Goal: Task Accomplishment & Management: Complete application form

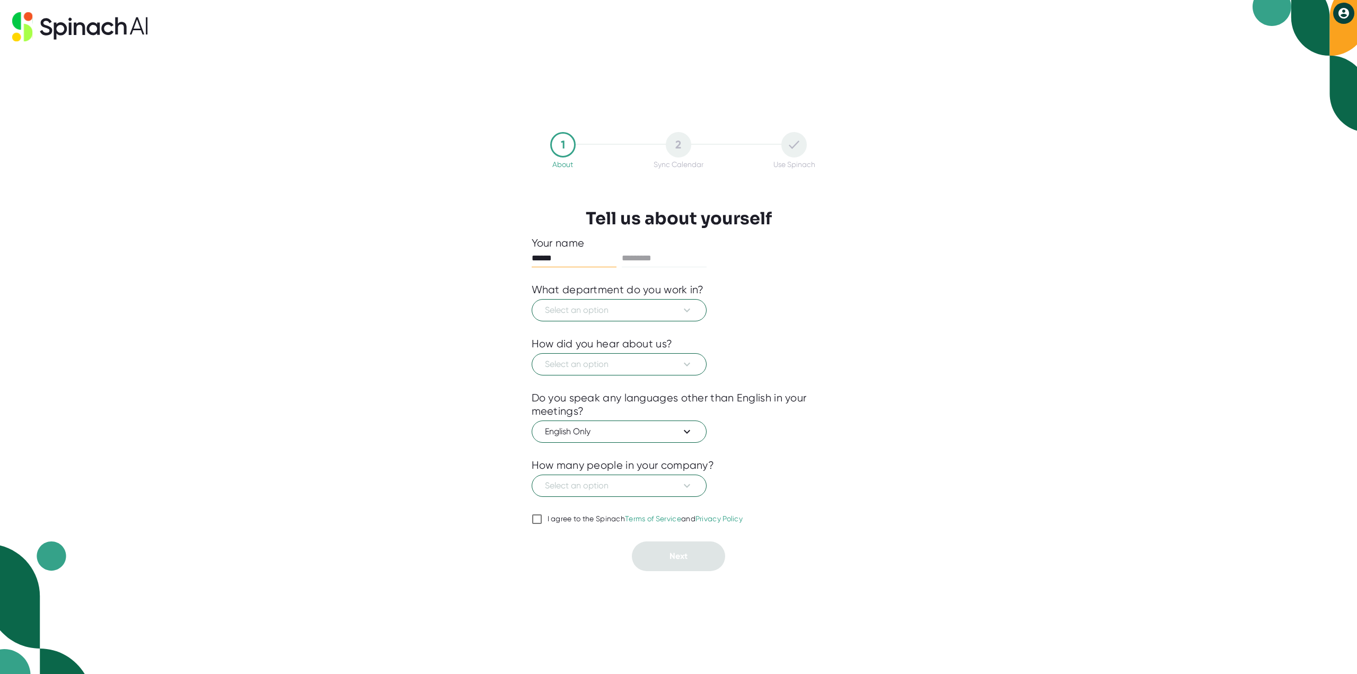
type input "******"
type input "****"
click at [683, 303] on button "Select an option" at bounding box center [619, 310] width 175 height 22
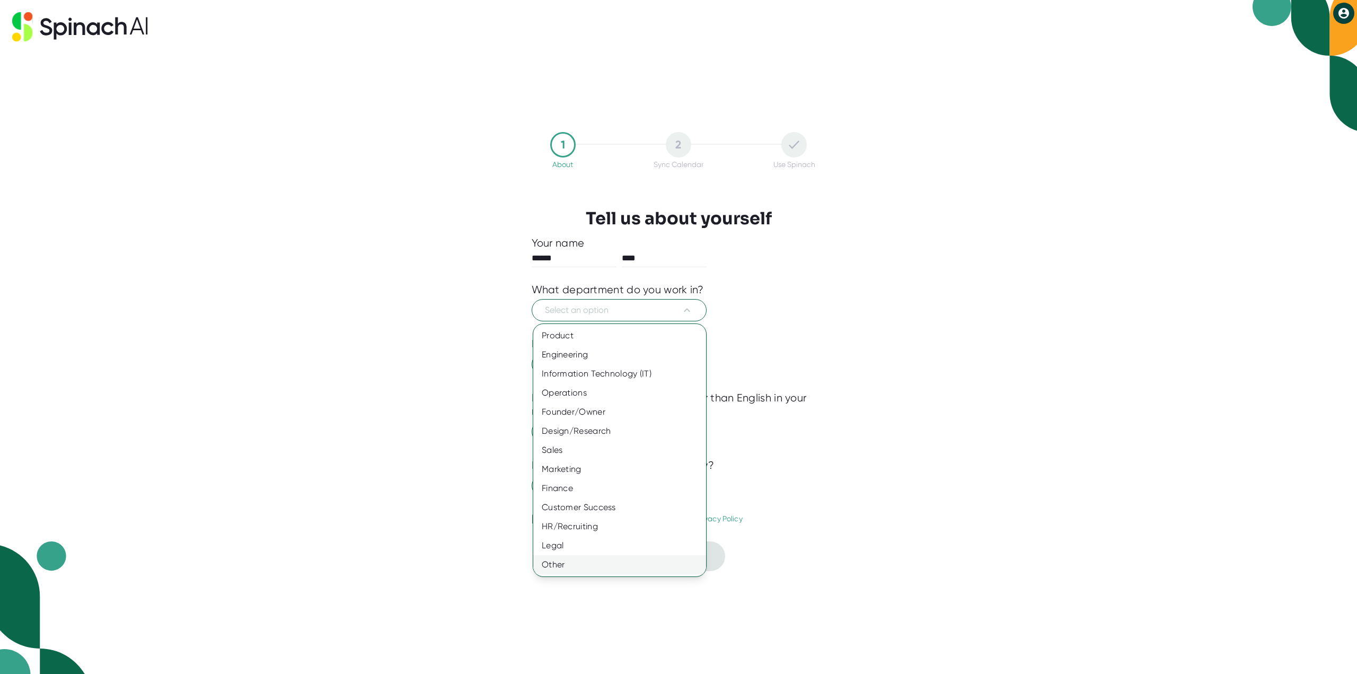
click at [560, 564] on div "Other" at bounding box center [619, 564] width 173 height 19
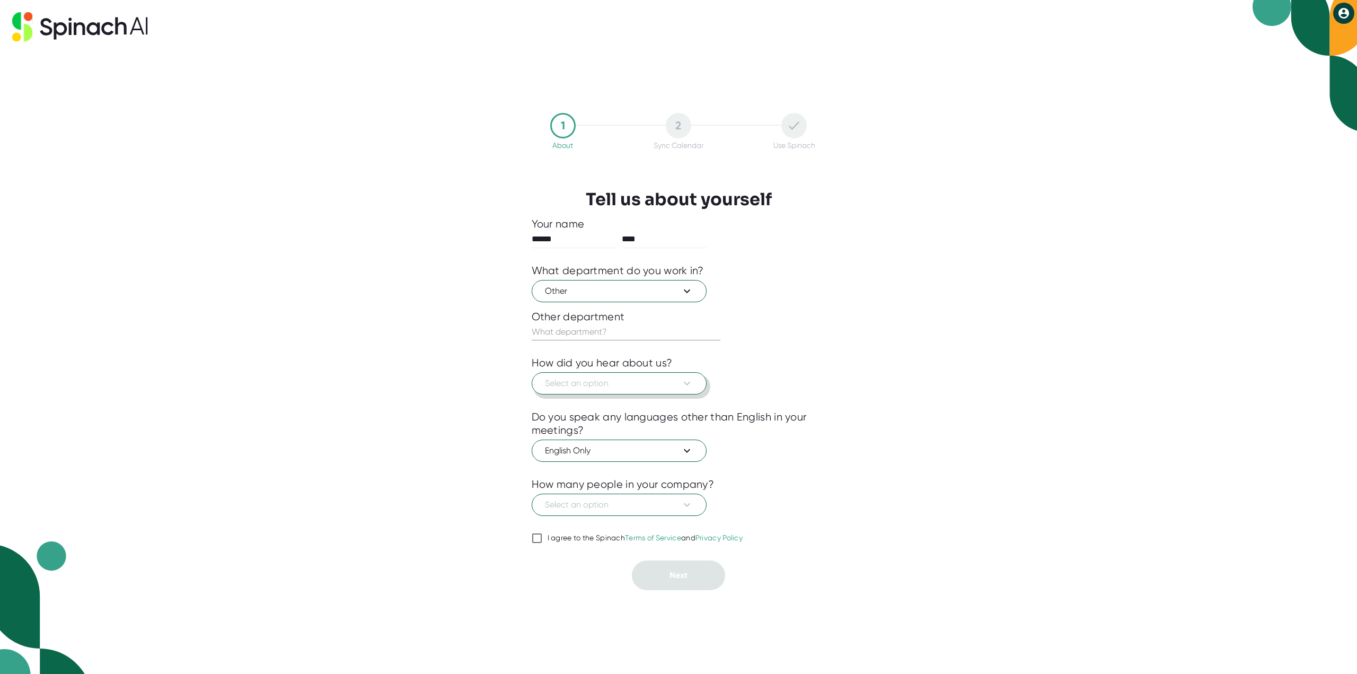
click at [607, 388] on span "Select an option" at bounding box center [619, 383] width 148 height 13
click at [466, 399] on div at bounding box center [678, 337] width 1357 height 674
click at [668, 295] on span "Other" at bounding box center [619, 291] width 148 height 13
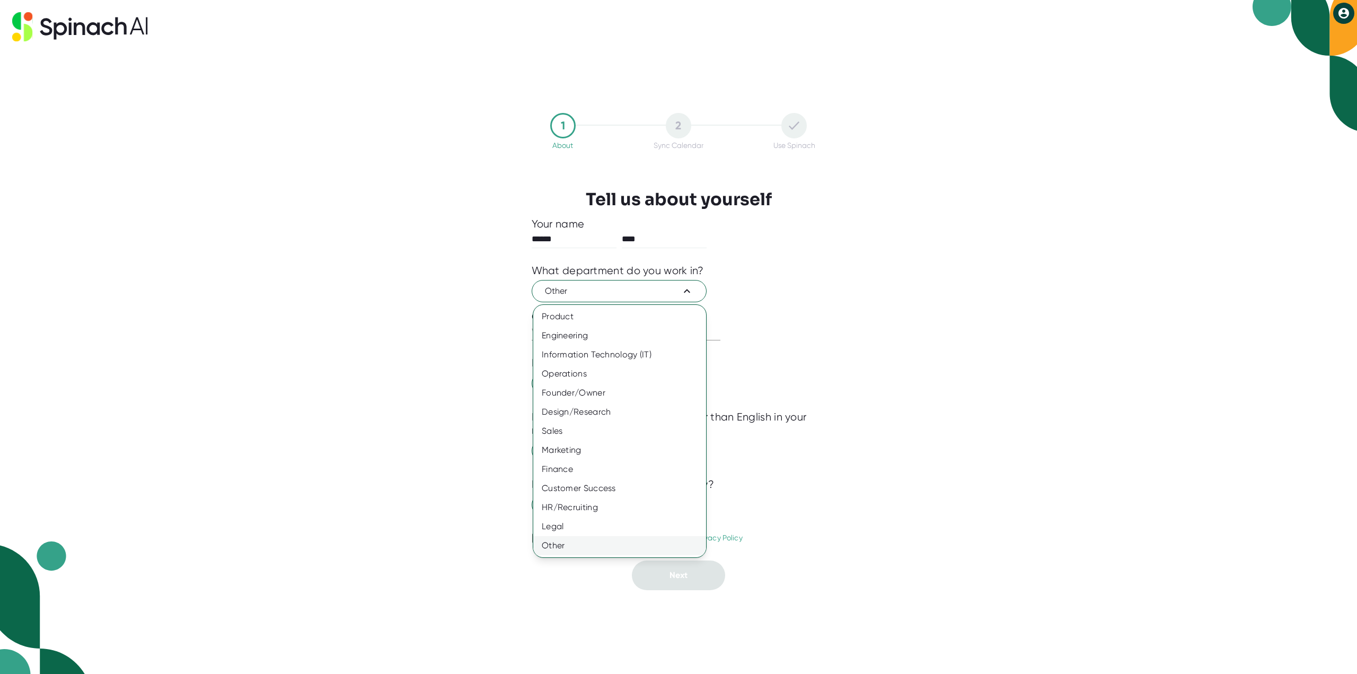
click at [568, 547] on div "Other" at bounding box center [619, 545] width 173 height 19
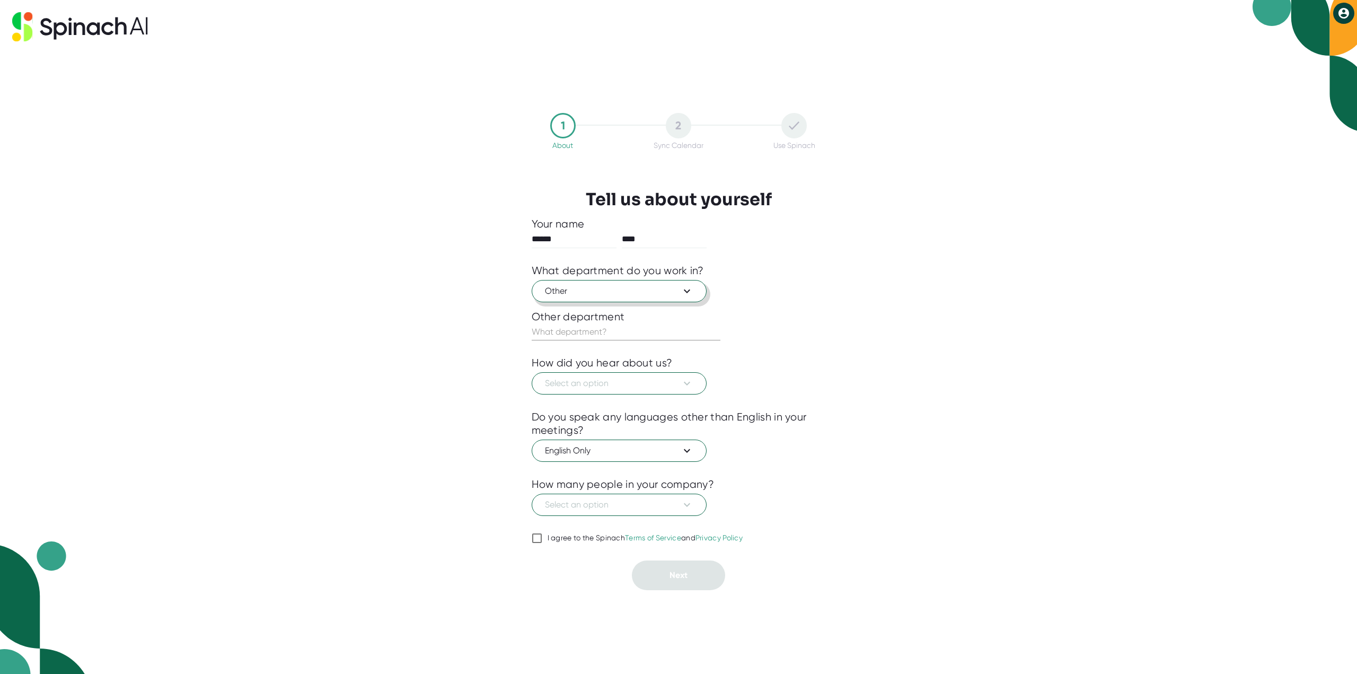
click at [592, 289] on span "Other" at bounding box center [619, 291] width 148 height 13
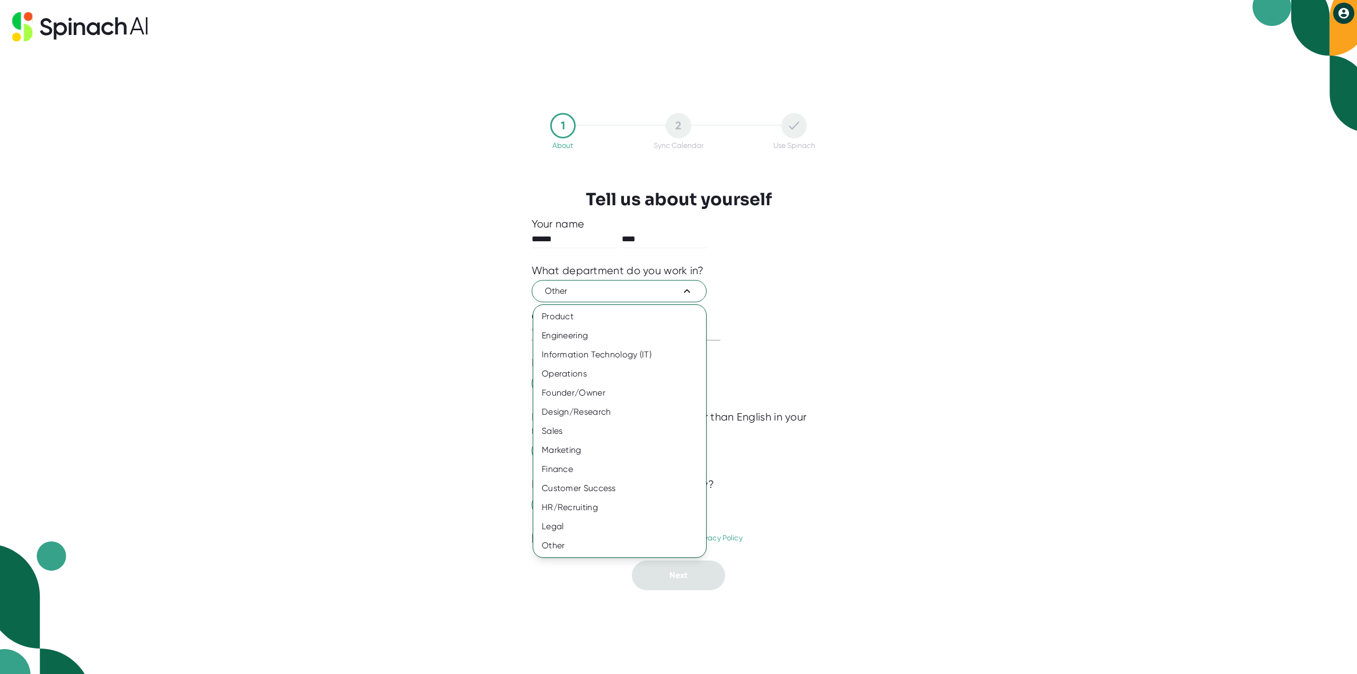
drag, startPoint x: 580, startPoint y: 288, endPoint x: 574, endPoint y: 290, distance: 6.0
click at [575, 290] on div at bounding box center [678, 337] width 1357 height 674
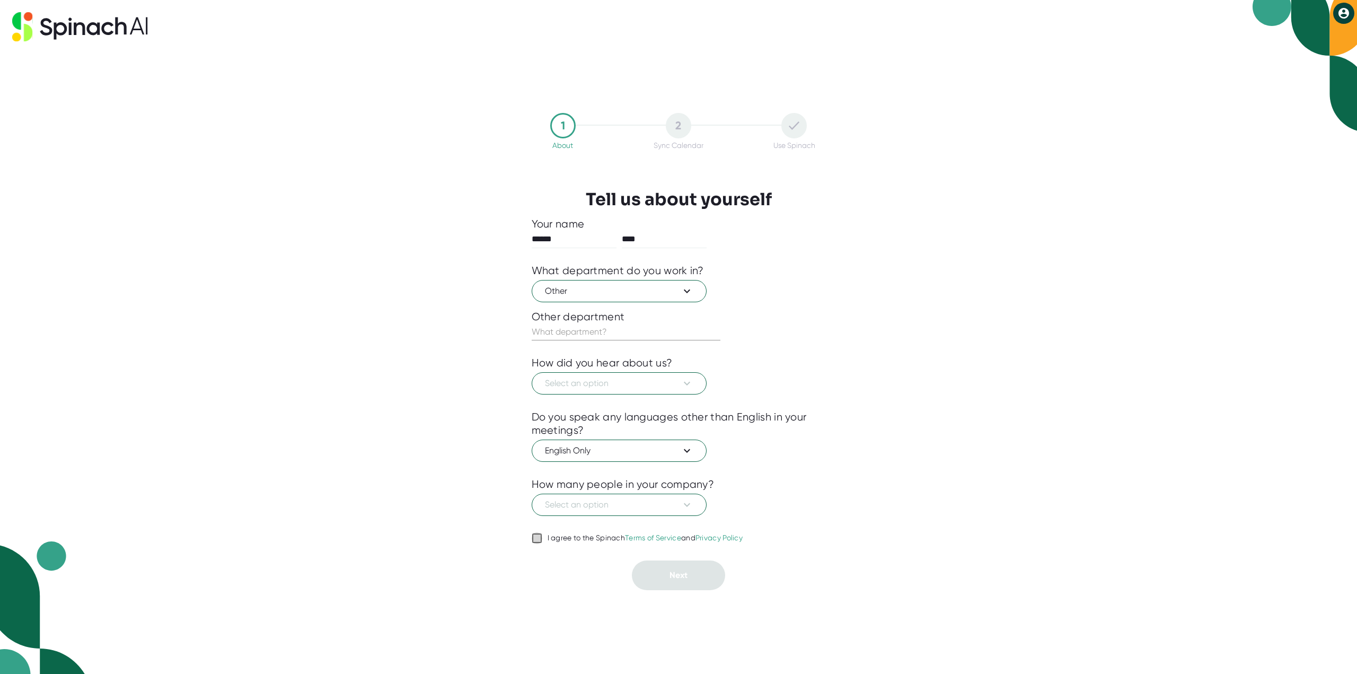
click at [533, 542] on input "I agree to the Spinach Terms of Service and Privacy Policy" at bounding box center [537, 538] width 11 height 13
checkbox input "true"
click at [645, 286] on span "Other" at bounding box center [619, 291] width 148 height 13
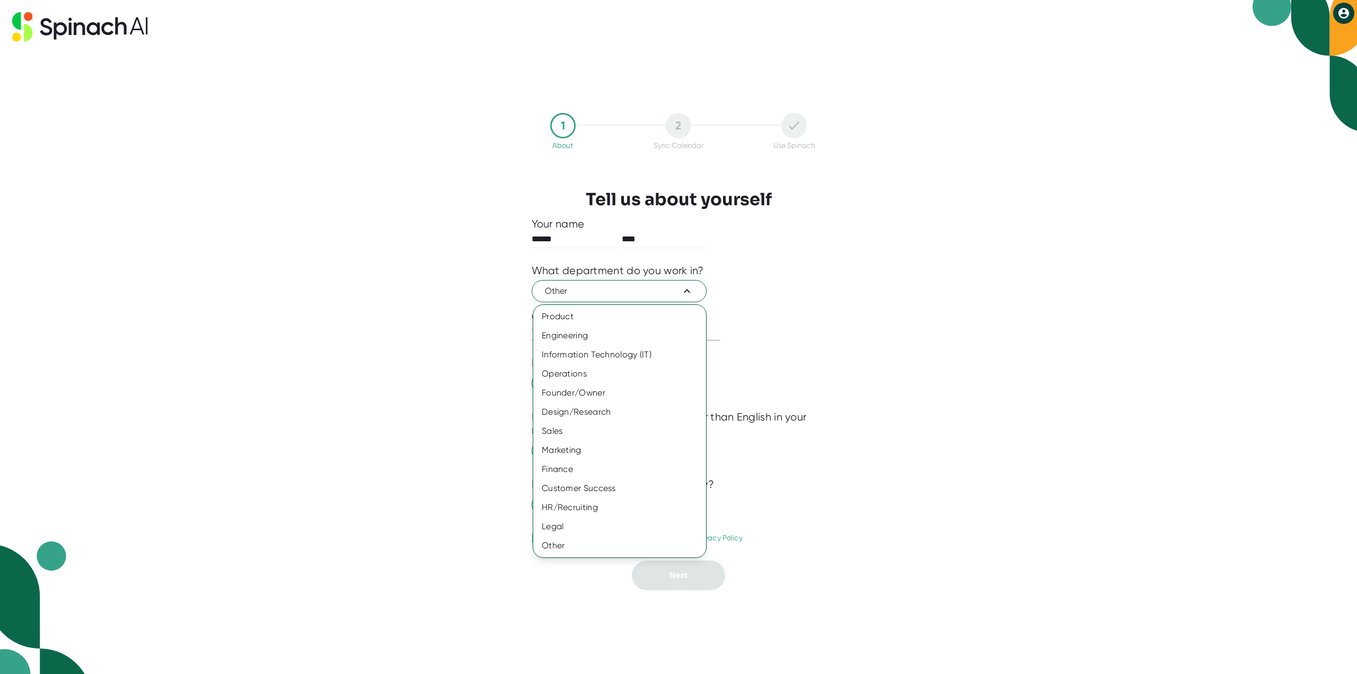
click at [503, 369] on div at bounding box center [678, 337] width 1357 height 674
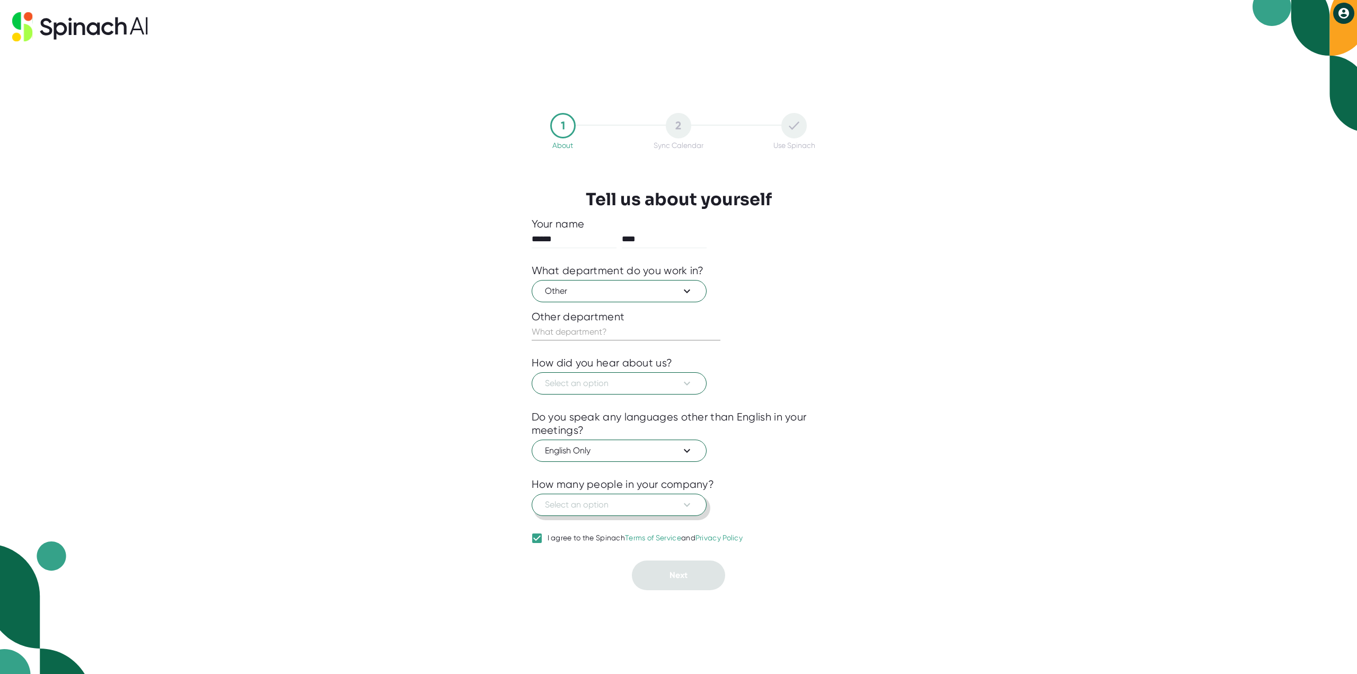
click at [630, 510] on span "Select an option" at bounding box center [619, 504] width 148 height 13
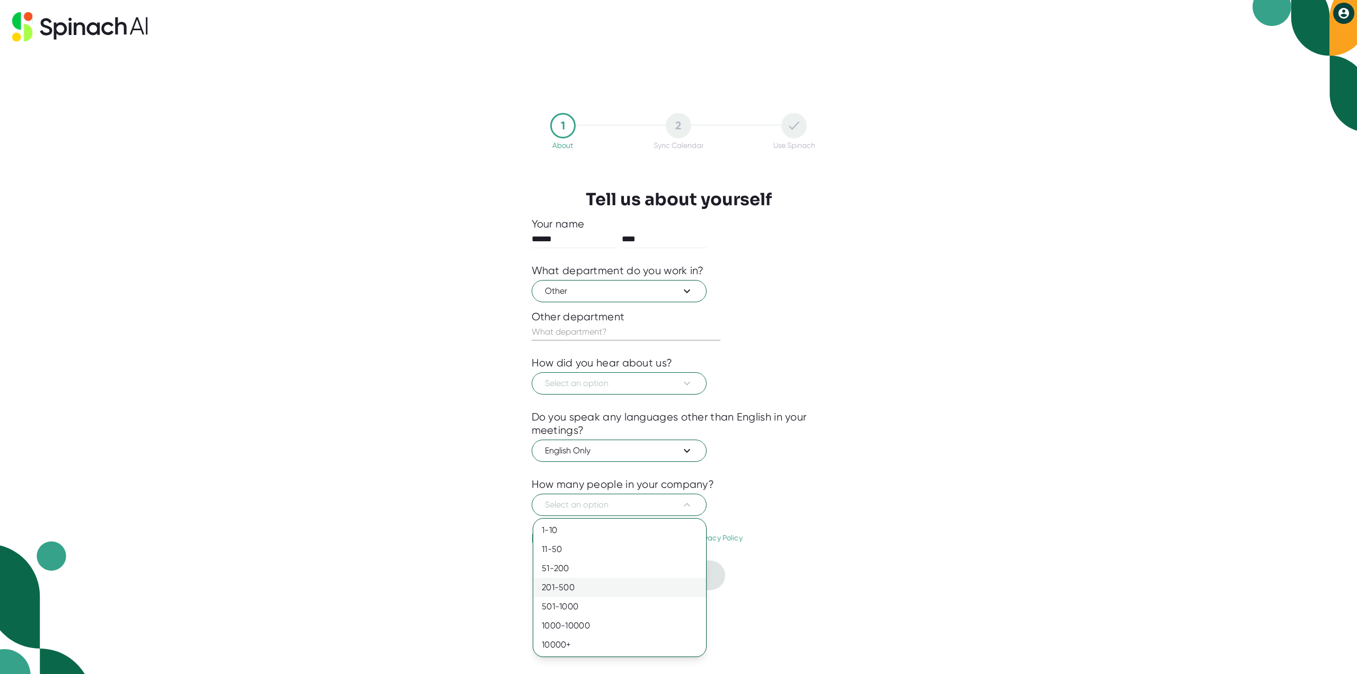
click at [615, 590] on div "201-500" at bounding box center [619, 587] width 173 height 19
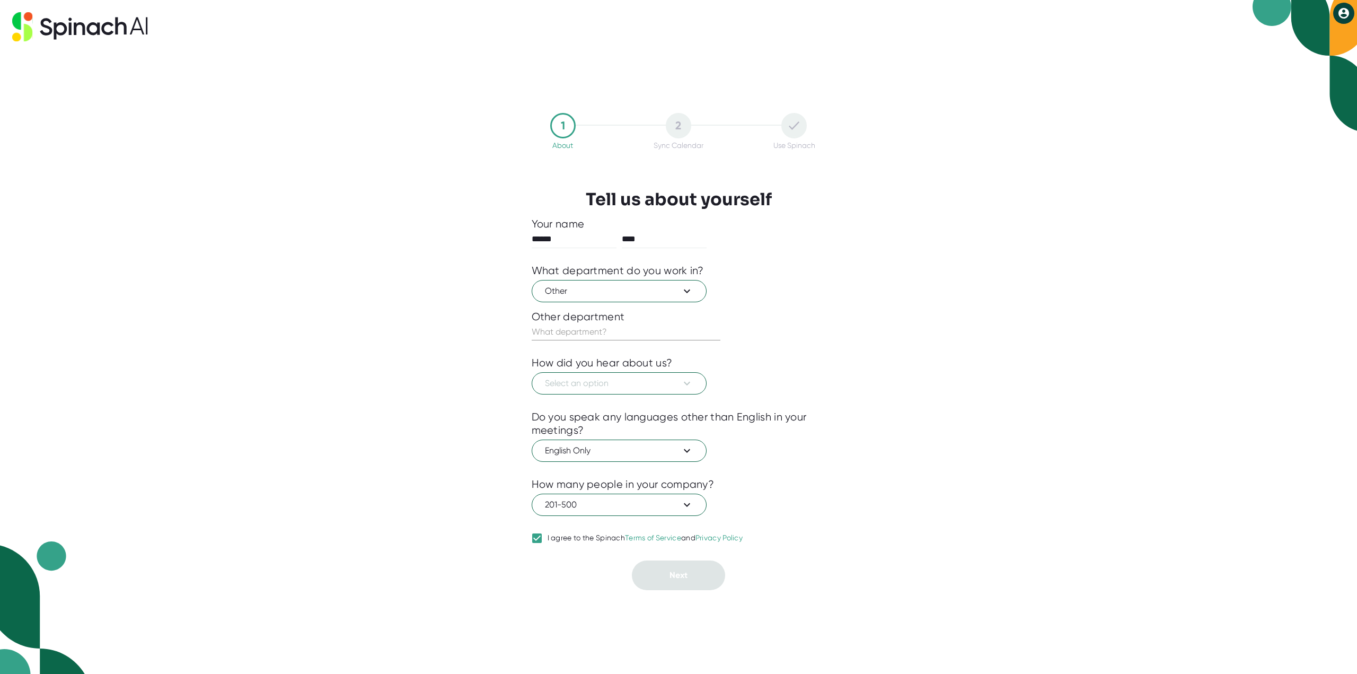
click at [447, 512] on div "1 About 2 Sync Calendar Use Spinach Tell us about yourself Your name ****** ***…" at bounding box center [678, 337] width 1357 height 674
click at [660, 505] on span "201-500" at bounding box center [619, 504] width 148 height 13
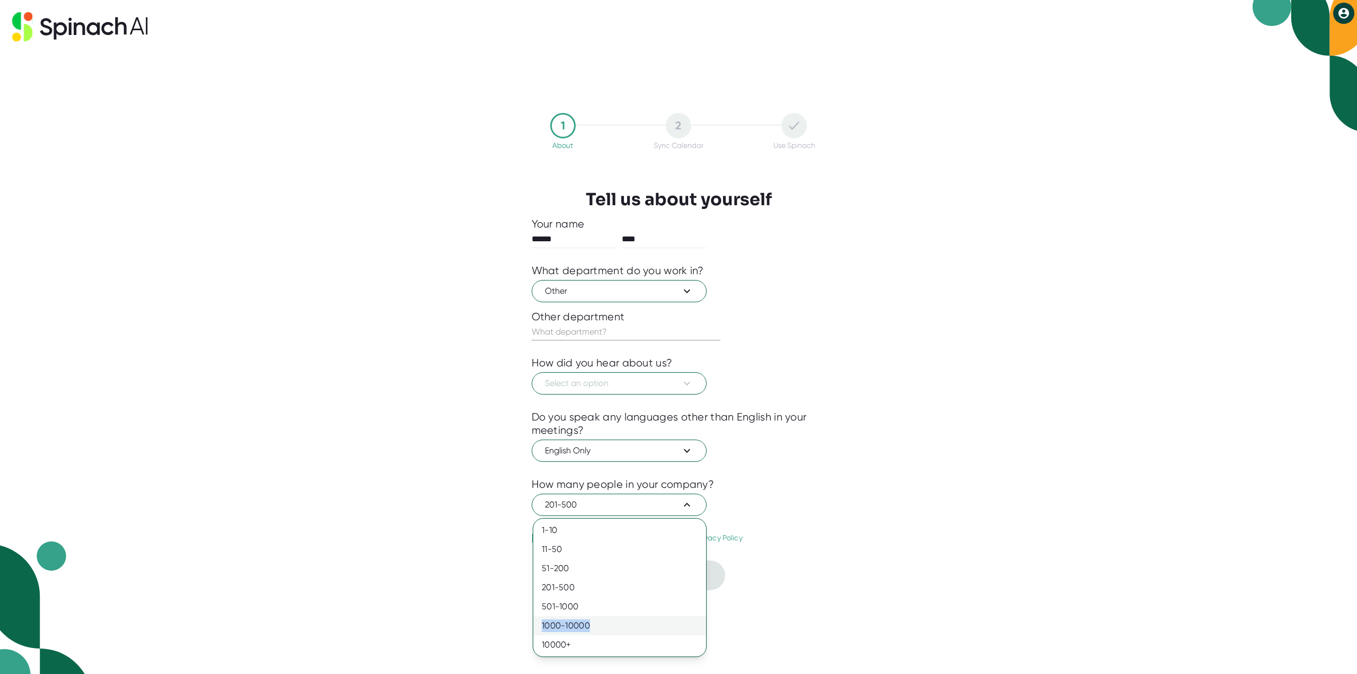
click at [620, 617] on div "1-10 11-50 [PHONE_NUMBER] [PHONE_NUMBER] 10000+" at bounding box center [619, 588] width 173 height 134
click at [618, 609] on div "501-1000" at bounding box center [619, 606] width 173 height 19
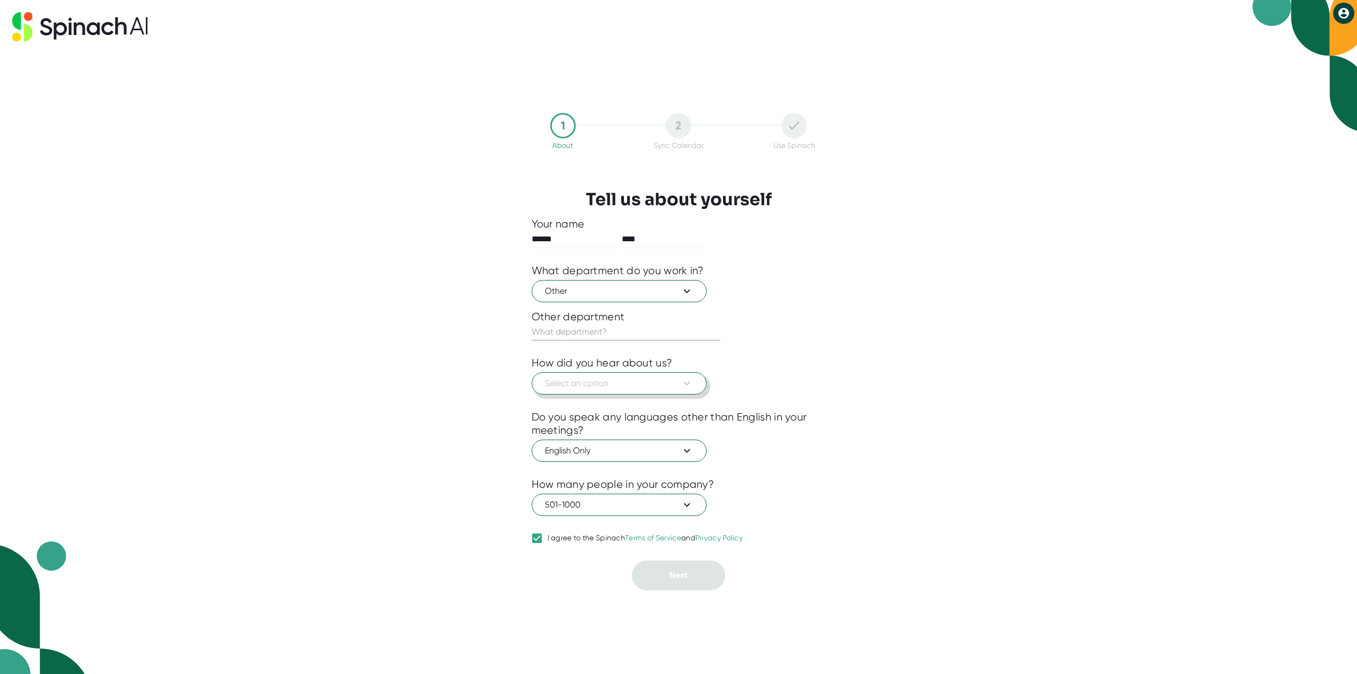
click at [570, 383] on span "Select an option" at bounding box center [619, 383] width 148 height 13
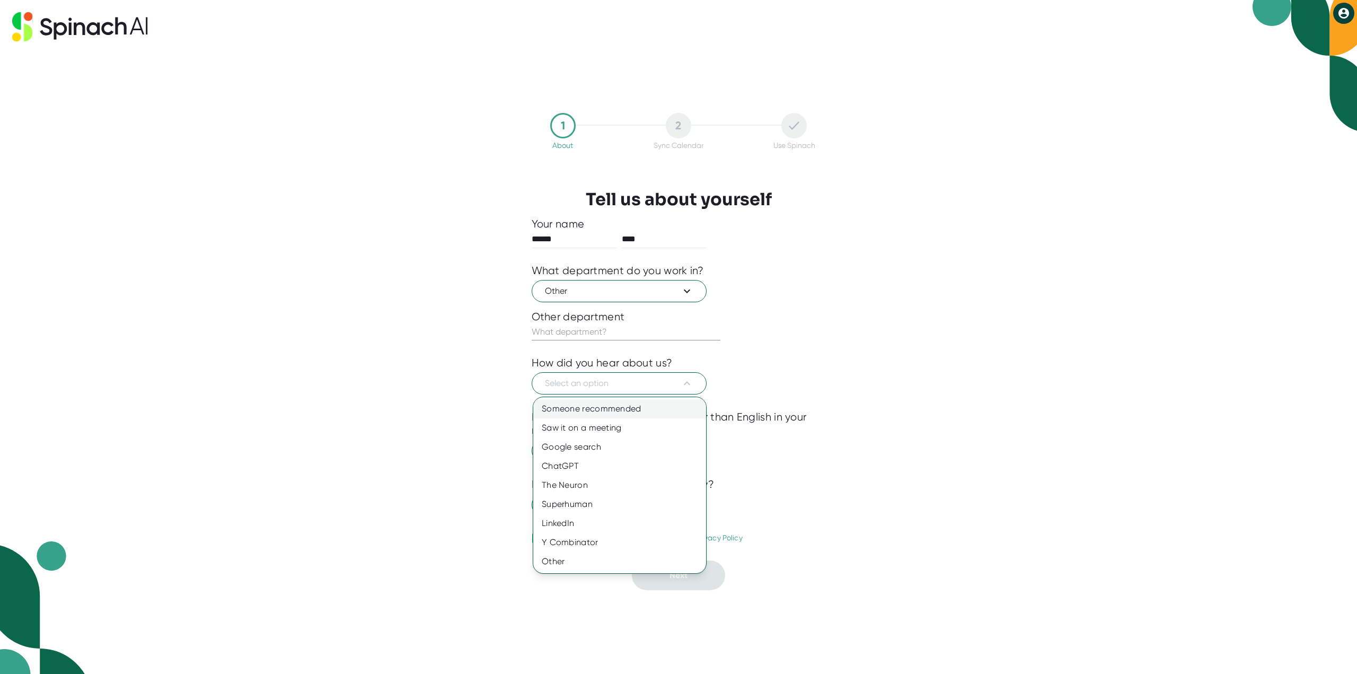
click at [602, 413] on div "Someone recommended" at bounding box center [619, 408] width 173 height 19
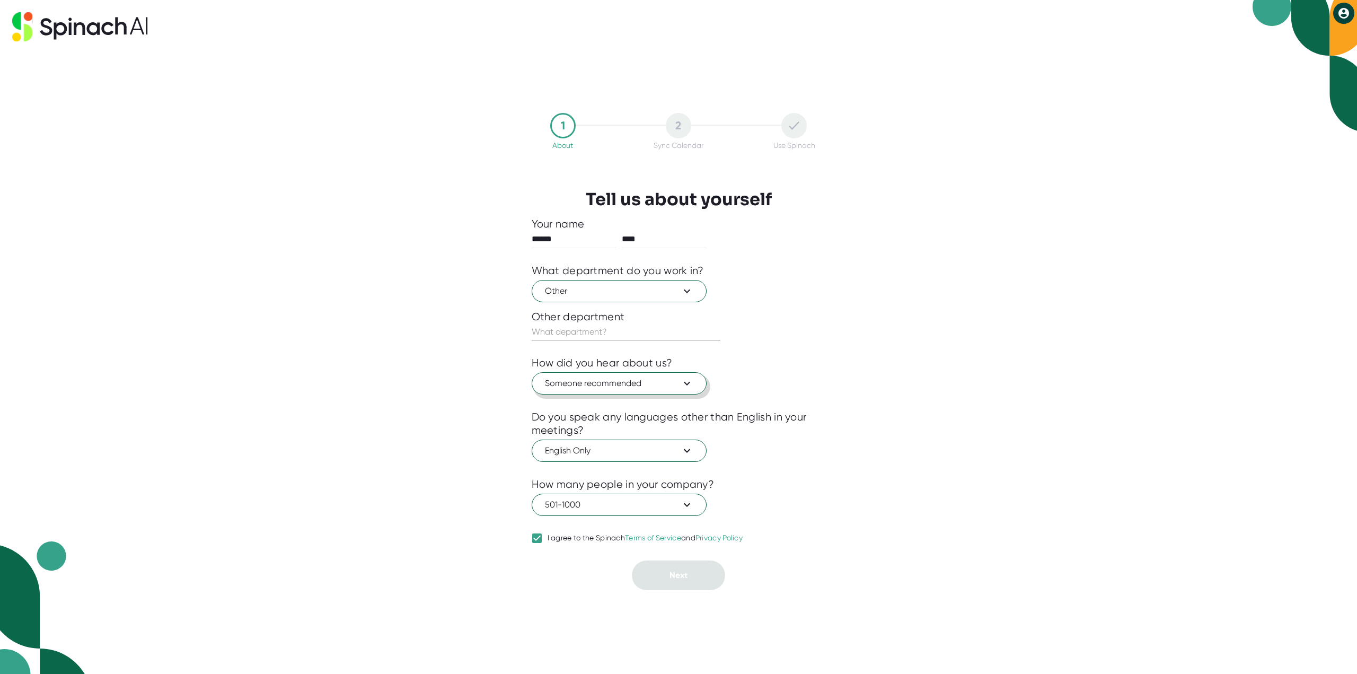
click at [616, 387] on span "Someone recommended" at bounding box center [619, 383] width 148 height 13
drag, startPoint x: 608, startPoint y: 427, endPoint x: 509, endPoint y: 436, distance: 99.6
click at [608, 427] on div "Saw it on a meeting" at bounding box center [619, 427] width 173 height 19
click at [569, 338] on input "text" at bounding box center [626, 331] width 189 height 17
type input "I"
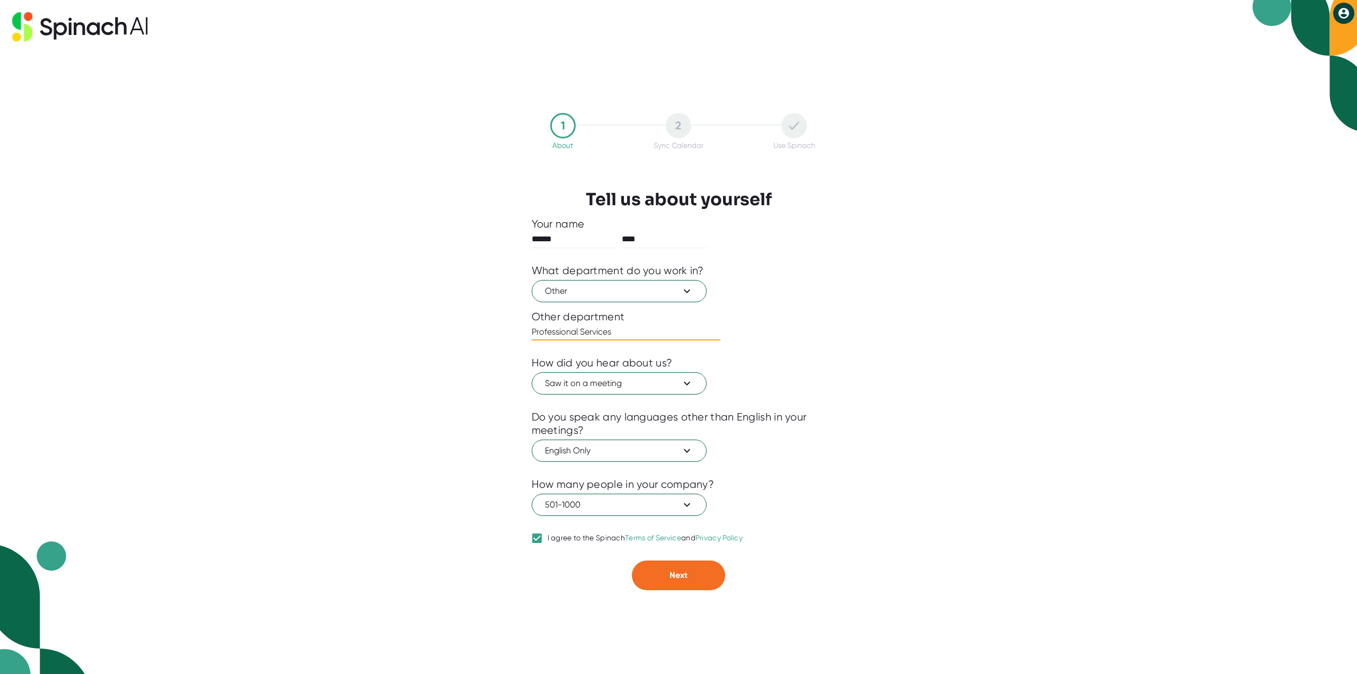
type input "Professional Services"
click at [466, 392] on div "1 About 2 Sync Calendar Use Spinach Tell us about yourself Your name ****** ***…" at bounding box center [678, 337] width 1357 height 674
click at [687, 574] on span "Next" at bounding box center [679, 575] width 18 height 10
